Goal: Task Accomplishment & Management: Manage account settings

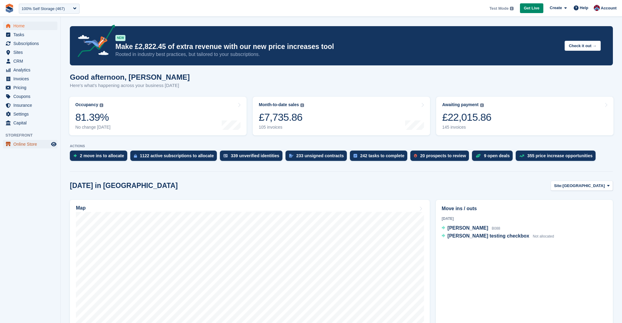
click at [30, 141] on span "Online Store" at bounding box center [31, 144] width 36 height 9
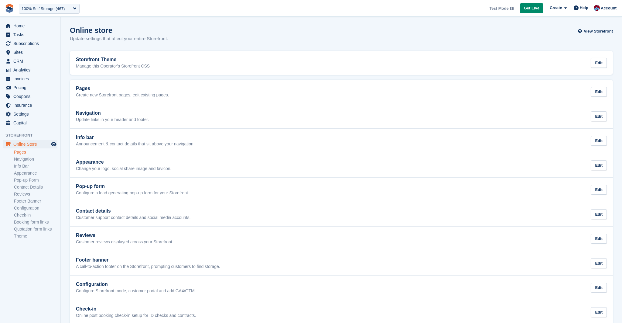
click at [22, 153] on link "Pages" at bounding box center [35, 152] width 43 height 6
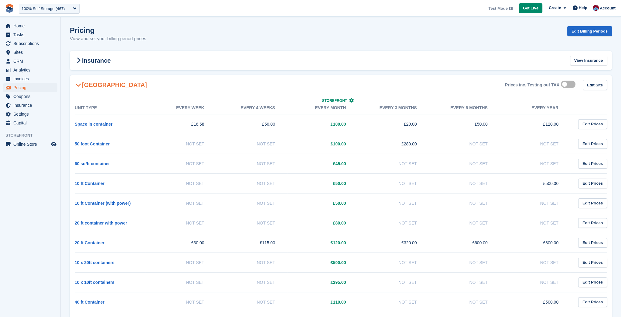
click at [97, 87] on h2 "[GEOGRAPHIC_DATA]" at bounding box center [111, 84] width 72 height 7
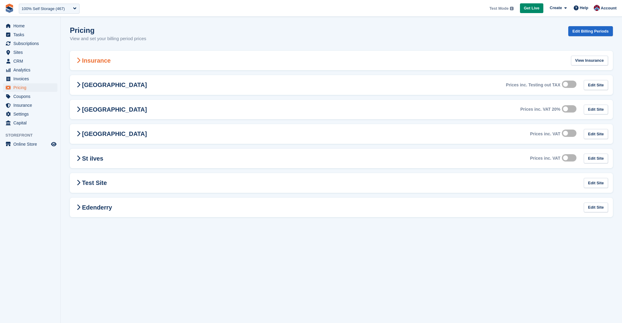
click at [141, 57] on div "Insurance View Insurance" at bounding box center [341, 61] width 543 height 20
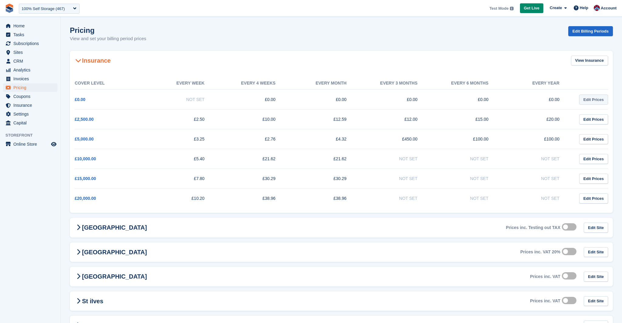
click at [591, 98] on link "Edit Prices" at bounding box center [593, 100] width 29 height 10
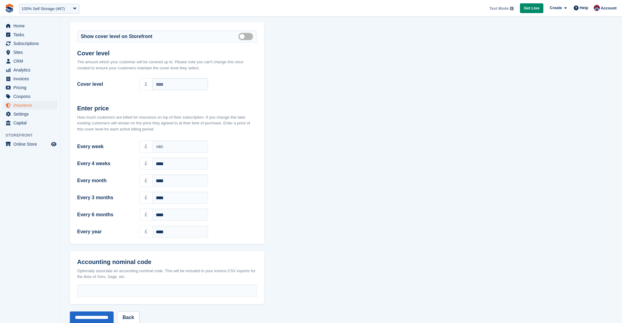
scroll to position [42, 0]
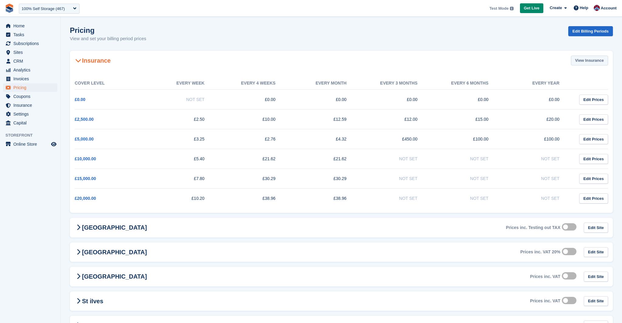
click at [585, 62] on link "View Insurance" at bounding box center [589, 61] width 37 height 10
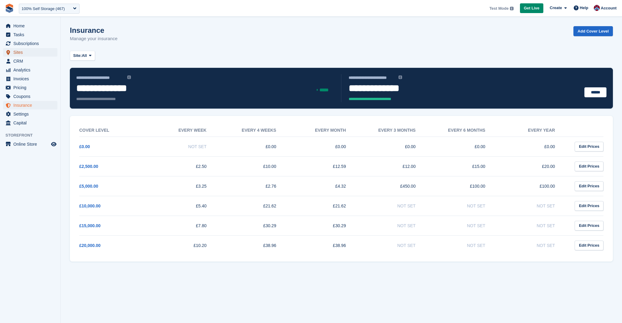
click at [21, 53] on span "Sites" at bounding box center [31, 52] width 36 height 9
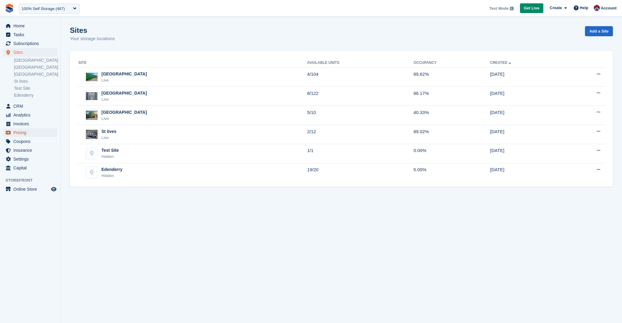
click at [12, 133] on link "Pricing" at bounding box center [30, 132] width 54 height 9
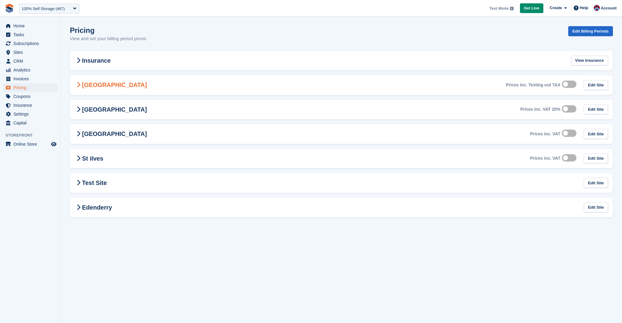
click at [98, 77] on div "Nottingham Prices inc. Testing out TAX Edit Site" at bounding box center [341, 85] width 543 height 20
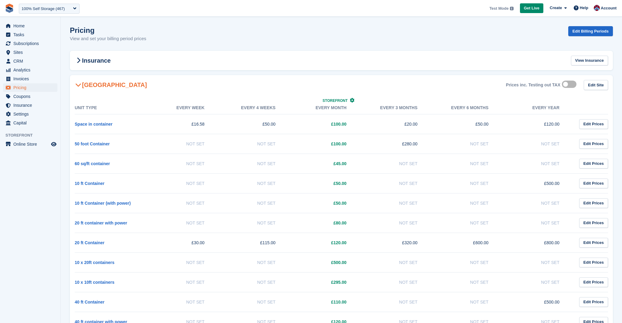
click at [98, 78] on div "Nottingham Prices inc. Testing out TAX Edit Site" at bounding box center [341, 85] width 543 height 20
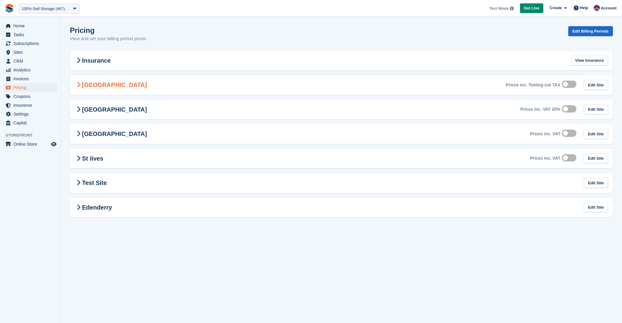
click at [156, 85] on div "Nottingham Prices inc. Testing out TAX Edit Site" at bounding box center [341, 85] width 543 height 20
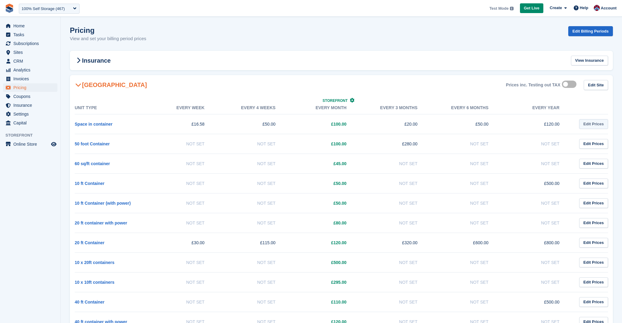
click at [590, 125] on link "Edit Prices" at bounding box center [593, 124] width 29 height 10
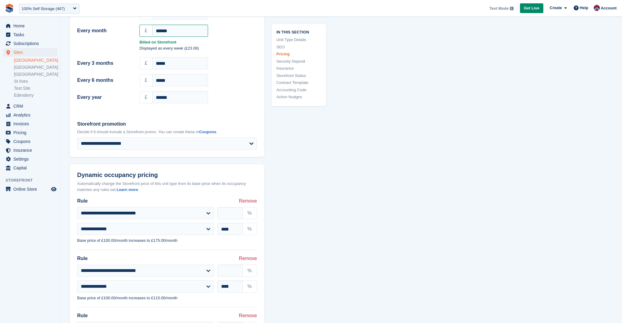
scroll to position [549, 0]
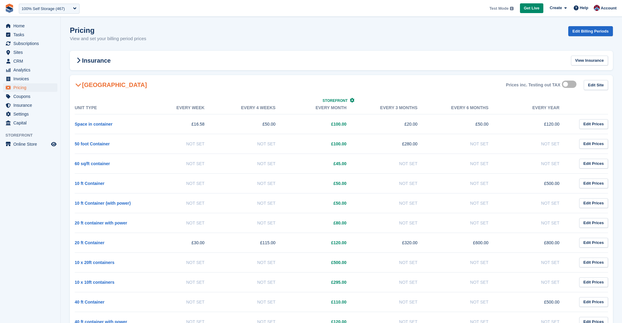
click at [85, 85] on h2 "[GEOGRAPHIC_DATA]" at bounding box center [111, 84] width 72 height 7
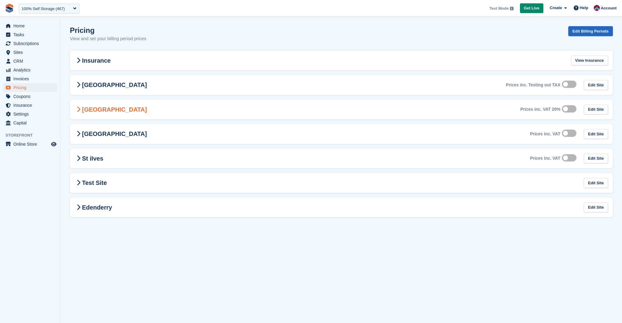
click at [92, 114] on div "Leicester Prices inc. VAT 20% Edit Site" at bounding box center [341, 110] width 543 height 20
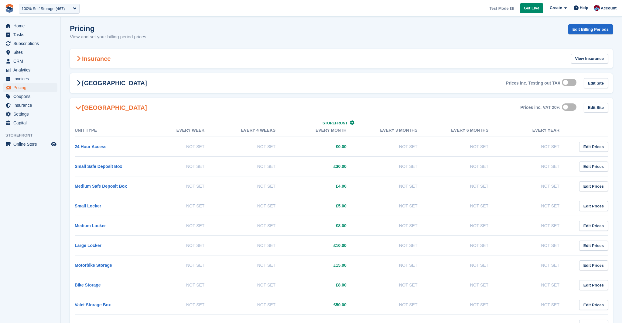
click at [92, 63] on div "Insurance View Insurance" at bounding box center [341, 59] width 543 height 20
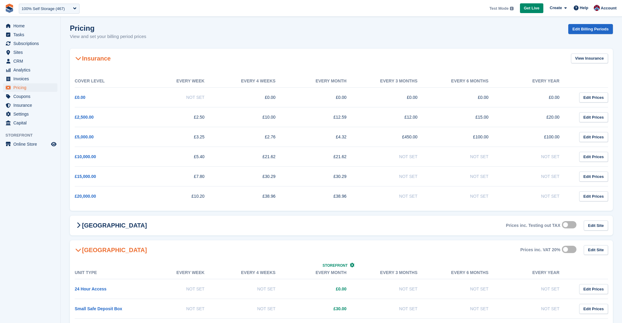
scroll to position [2, 0]
click at [18, 45] on span "Subscriptions" at bounding box center [31, 43] width 36 height 9
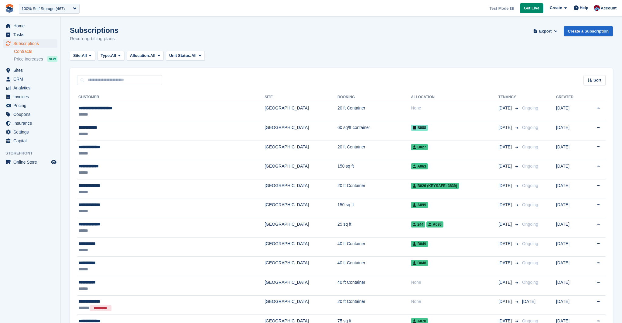
click at [19, 51] on link "Contracts" at bounding box center [35, 52] width 43 height 6
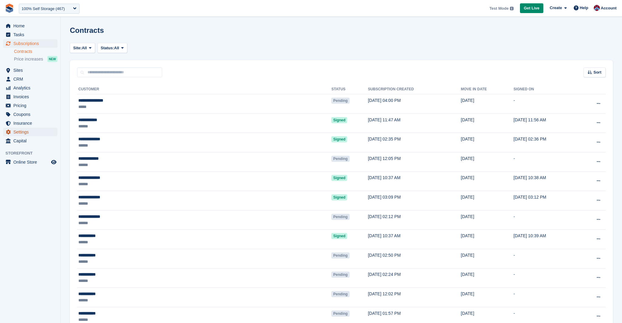
click at [21, 134] on span "Settings" at bounding box center [31, 132] width 36 height 9
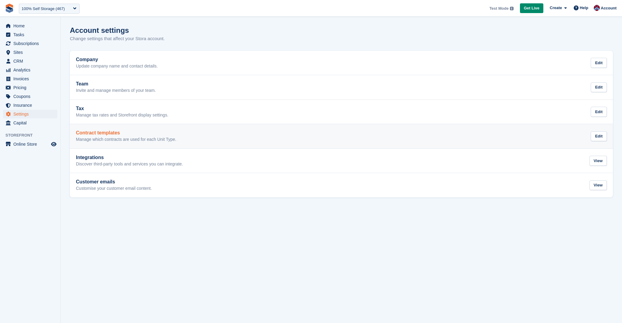
click at [128, 131] on h2 "Contract templates" at bounding box center [126, 132] width 100 height 5
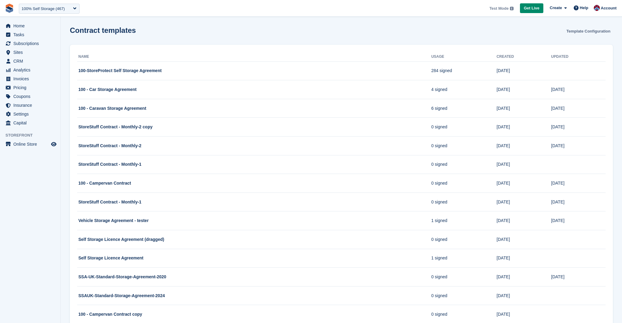
click at [578, 33] on link "Template Configuration" at bounding box center [588, 31] width 49 height 10
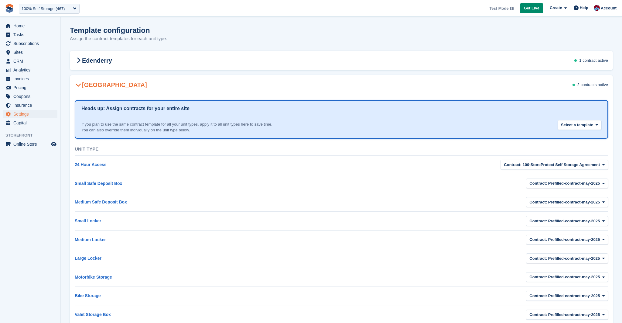
click at [578, 84] on span "2 contracts" at bounding box center [587, 84] width 19 height 5
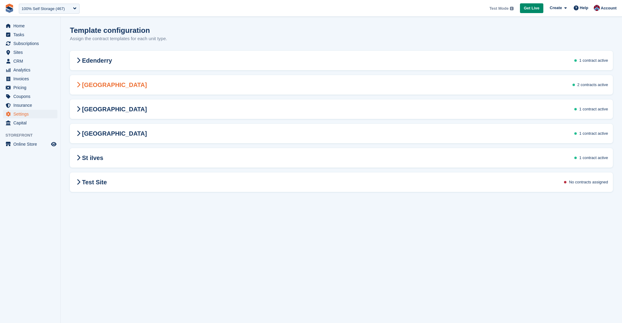
click at [90, 83] on h2 "[GEOGRAPHIC_DATA]" at bounding box center [111, 84] width 72 height 7
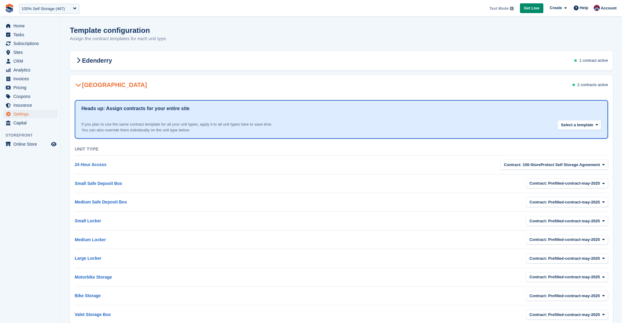
click at [90, 83] on h2 "[GEOGRAPHIC_DATA]" at bounding box center [111, 84] width 72 height 7
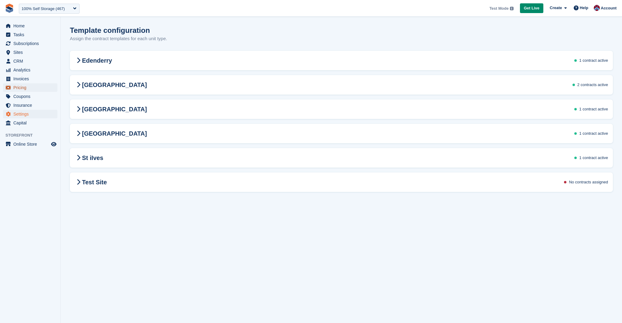
click at [23, 88] on span "Pricing" at bounding box center [31, 87] width 36 height 9
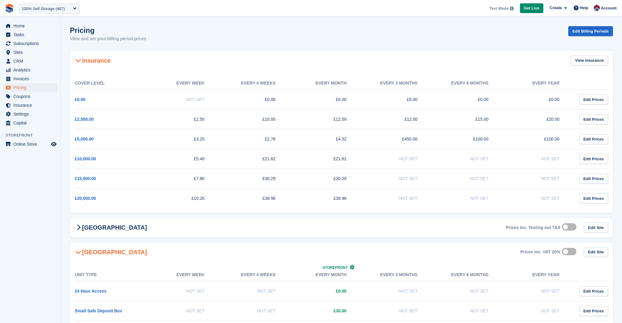
click at [87, 62] on h2 "Insurance" at bounding box center [93, 60] width 36 height 7
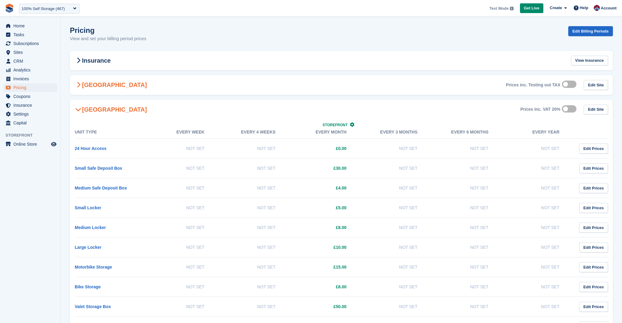
click at [89, 82] on h2 "[GEOGRAPHIC_DATA]" at bounding box center [111, 84] width 72 height 7
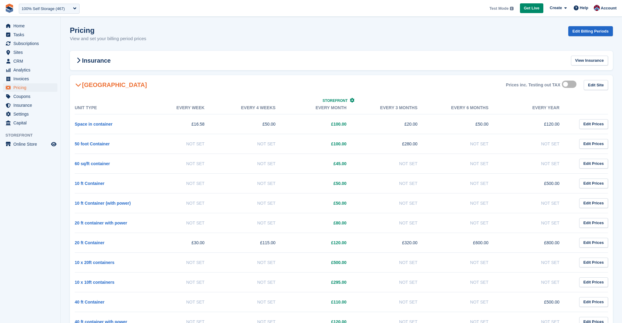
click at [85, 81] on h2 "[GEOGRAPHIC_DATA]" at bounding box center [111, 84] width 72 height 7
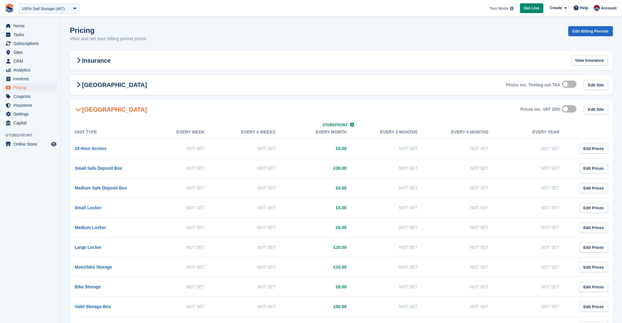
click at [83, 115] on div "Leicester Prices inc. VAT 20% Edit Site" at bounding box center [341, 110] width 543 height 20
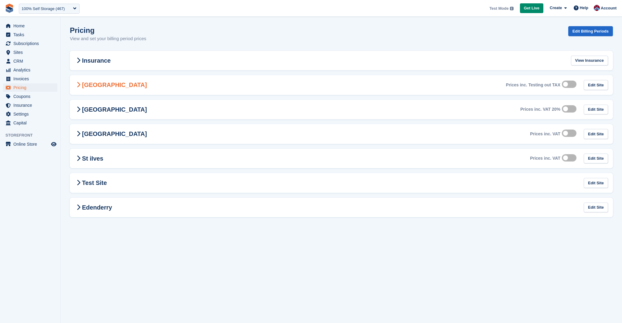
click at [70, 86] on div "Nottingham Prices inc. Testing out TAX Edit Site" at bounding box center [341, 85] width 543 height 20
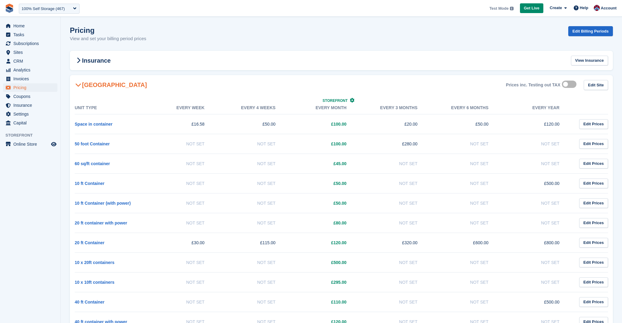
click at [83, 82] on h2 "[GEOGRAPHIC_DATA]" at bounding box center [111, 84] width 72 height 7
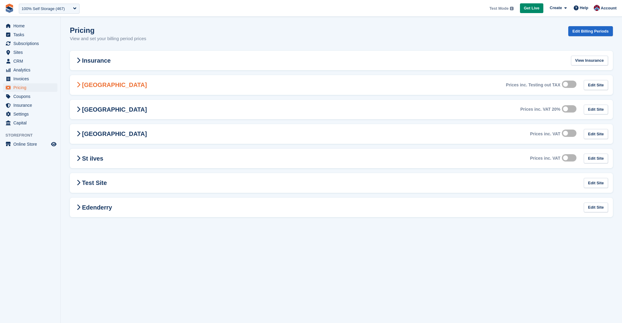
click at [83, 82] on h2 "[GEOGRAPHIC_DATA]" at bounding box center [111, 84] width 72 height 7
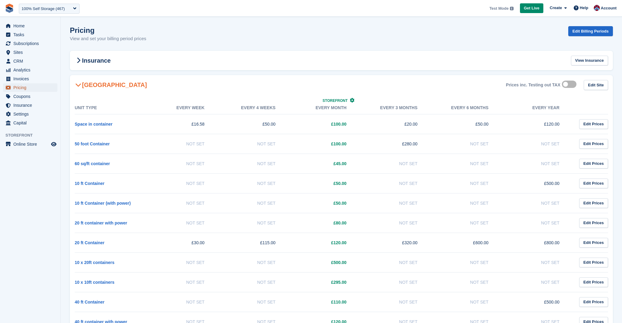
click at [35, 87] on span "Pricing" at bounding box center [31, 87] width 36 height 9
click at [91, 89] on div "Nottingham Prices inc. Testing out TAX Edit Site" at bounding box center [341, 85] width 543 height 20
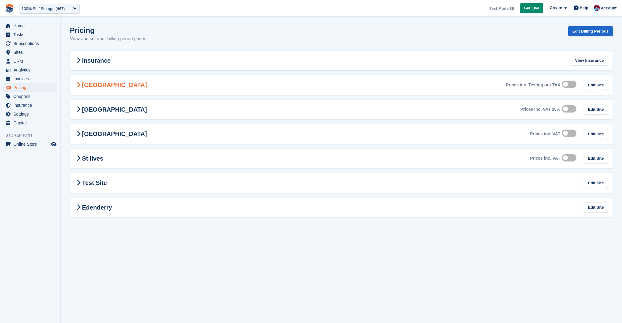
click at [87, 86] on h2 "[GEOGRAPHIC_DATA]" at bounding box center [111, 84] width 72 height 7
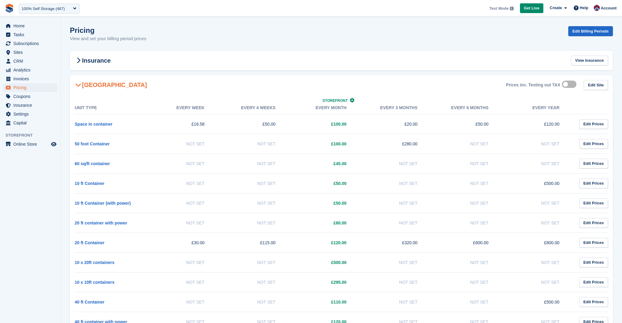
click at [87, 86] on h2 "[GEOGRAPHIC_DATA]" at bounding box center [111, 84] width 72 height 7
